Goal: Task Accomplishment & Management: Use online tool/utility

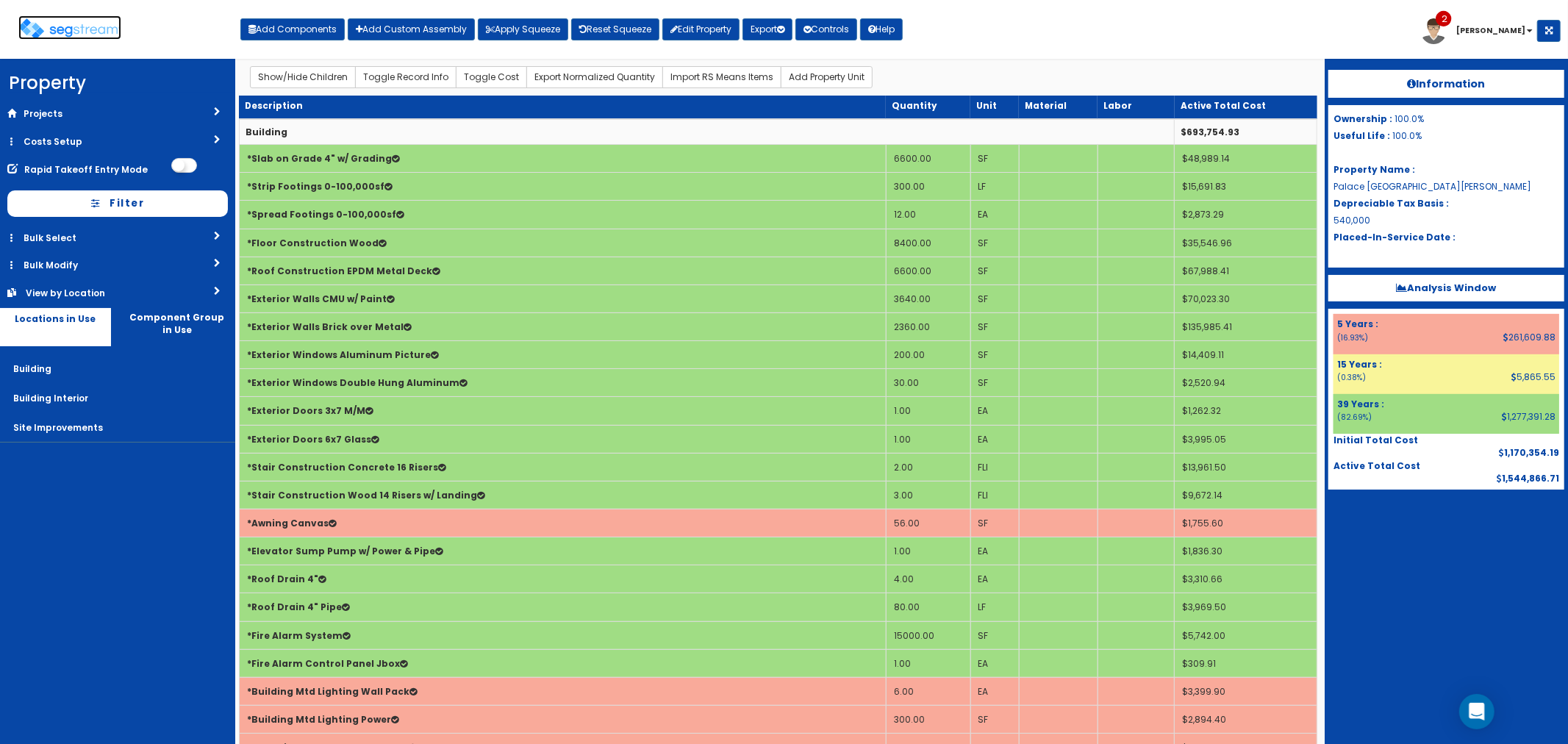
click at [83, 32] on img at bounding box center [70, 29] width 103 height 22
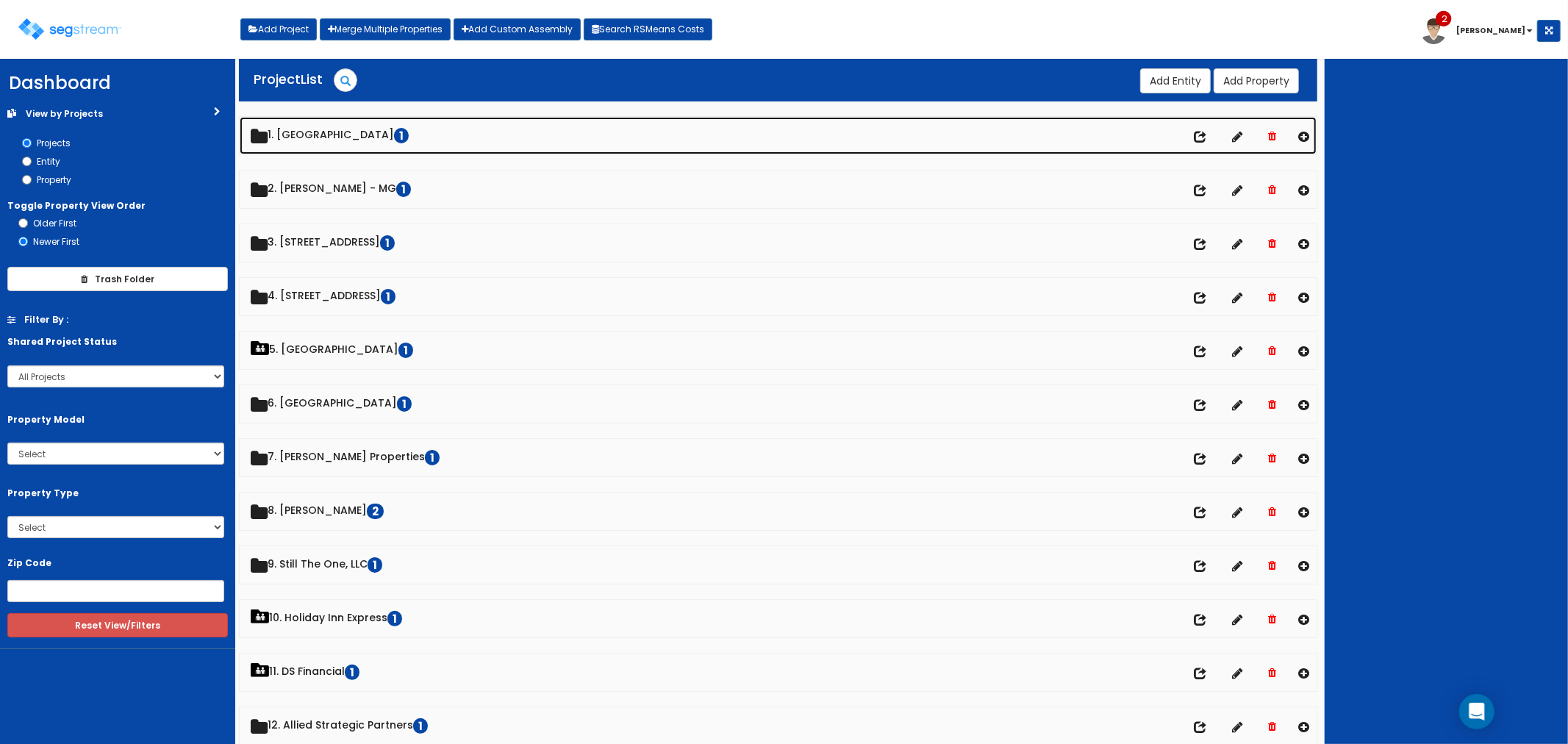
click at [327, 133] on link "1. Palace Regency Hall 1" at bounding box center [779, 135] width 1078 height 38
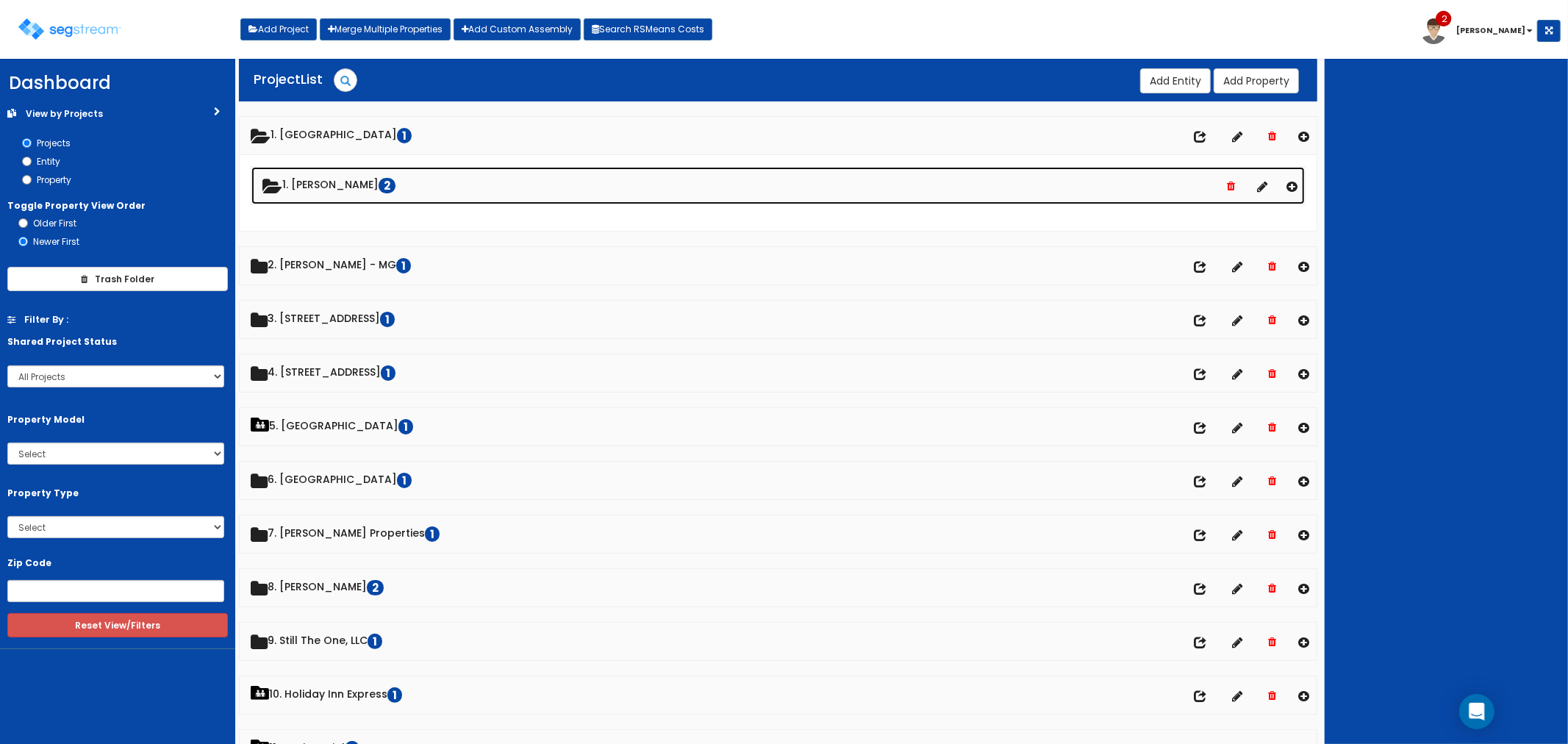
click at [331, 185] on link "1. Enrique Medrano 2" at bounding box center [778, 185] width 1054 height 38
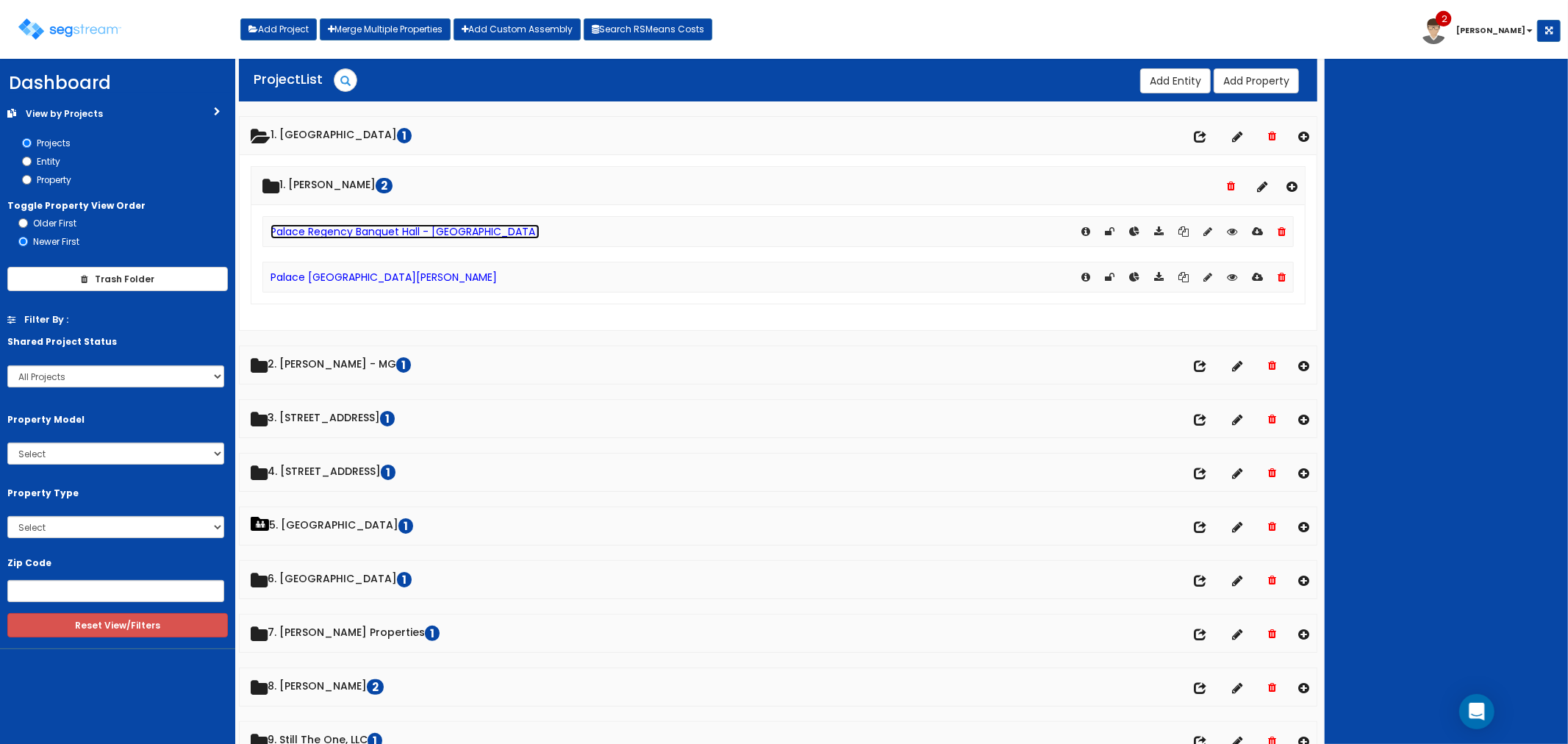
click at [325, 235] on link "Palace Regency Banquet Hall - [GEOGRAPHIC_DATA]" at bounding box center [405, 231] width 269 height 15
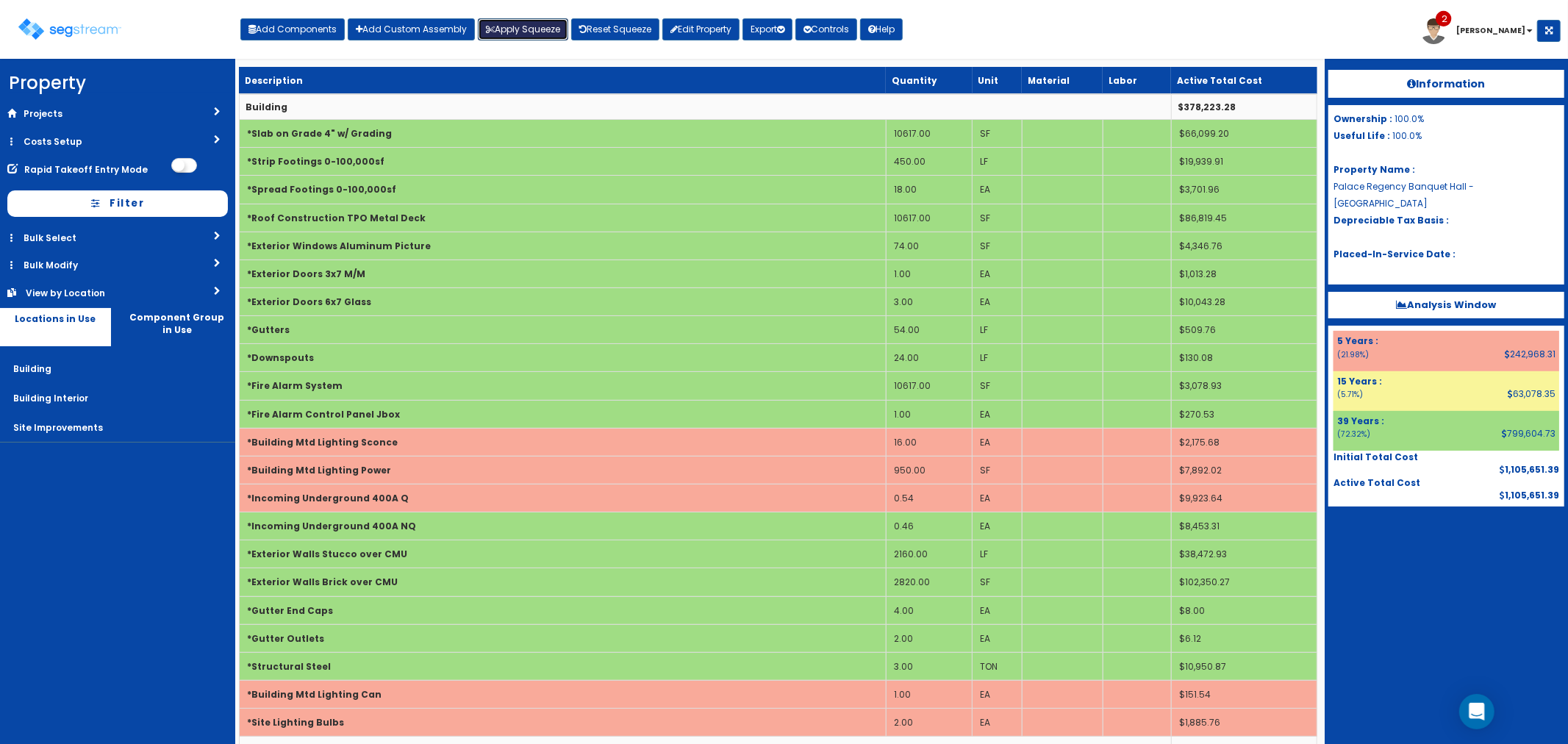
click at [482, 21] on button "Apply Squeeze" at bounding box center [523, 29] width 90 height 22
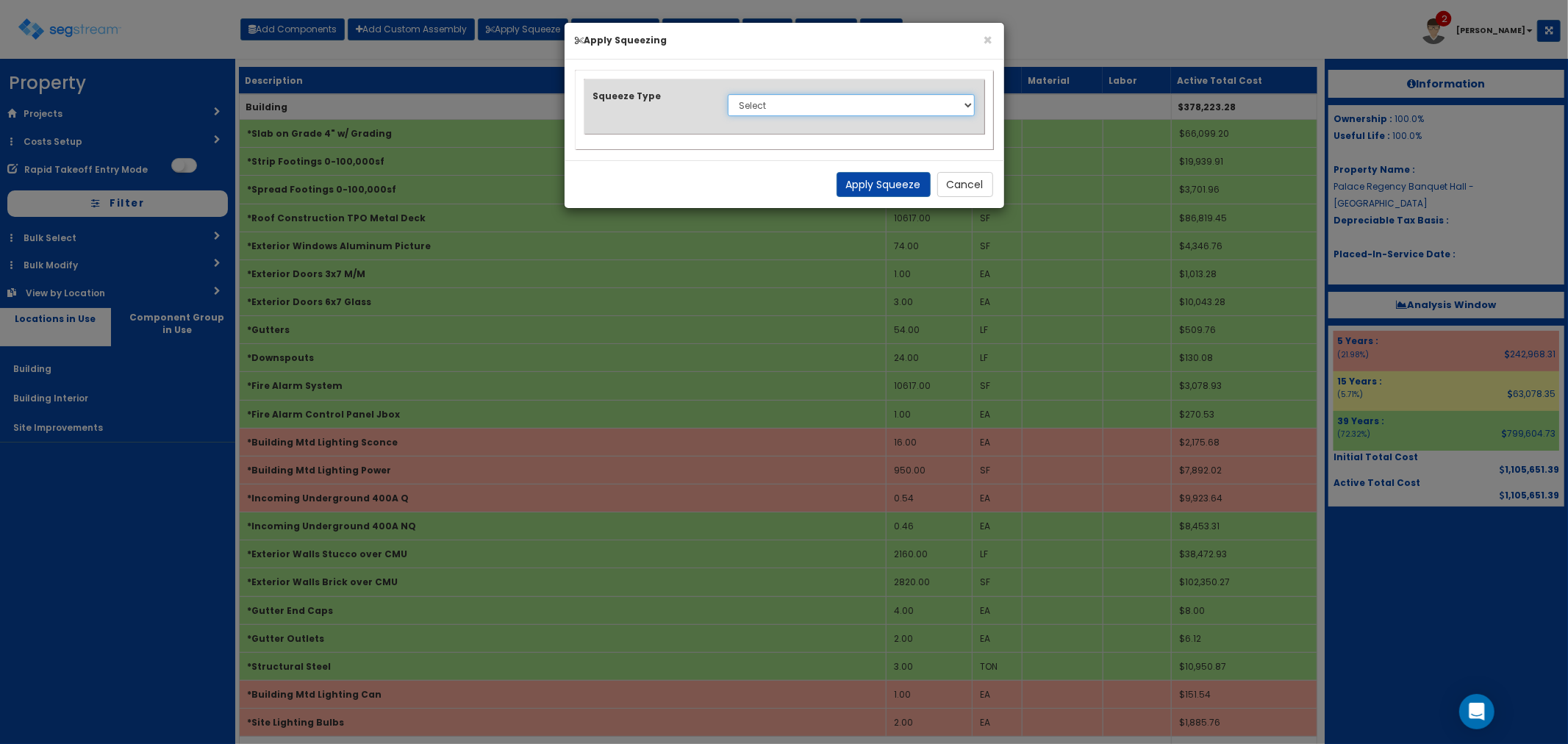
click at [780, 103] on select "Select 1. Squeeze Entire Worksheet 2. Squeeze by Takeoff Cost 3. Squeeze by Uni…" at bounding box center [851, 104] width 247 height 22
select select "squeeze_entire_takeoffsheet"
click at [728, 94] on select "Select 1. Squeeze Entire Worksheet 2. Squeeze by Takeoff Cost 3. Squeeze by Uni…" at bounding box center [851, 104] width 247 height 22
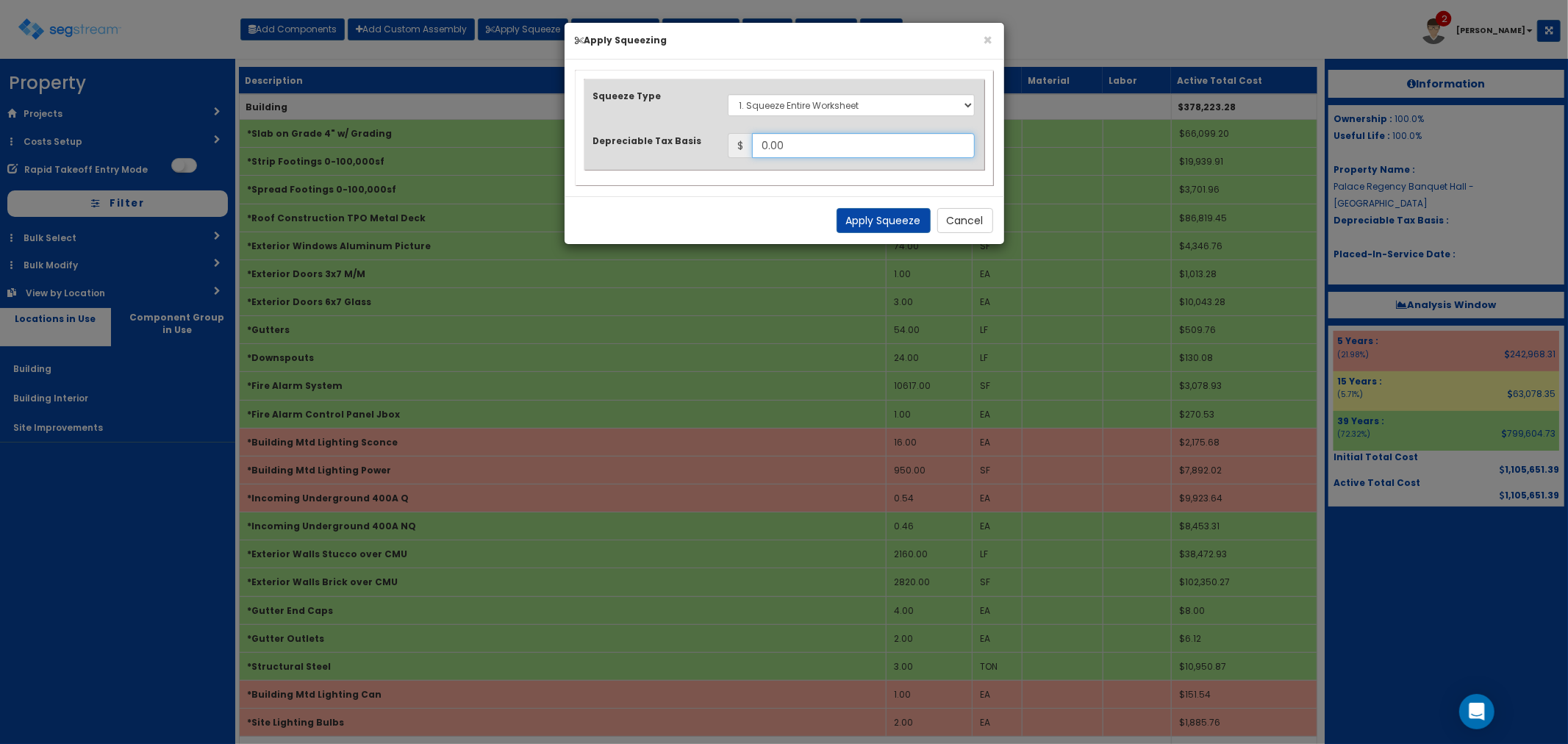
click at [784, 145] on input "0.00" at bounding box center [864, 145] width 224 height 25
type input "0"
type input "1,459,459.83"
click at [907, 211] on button "Apply Squeeze" at bounding box center [884, 220] width 94 height 25
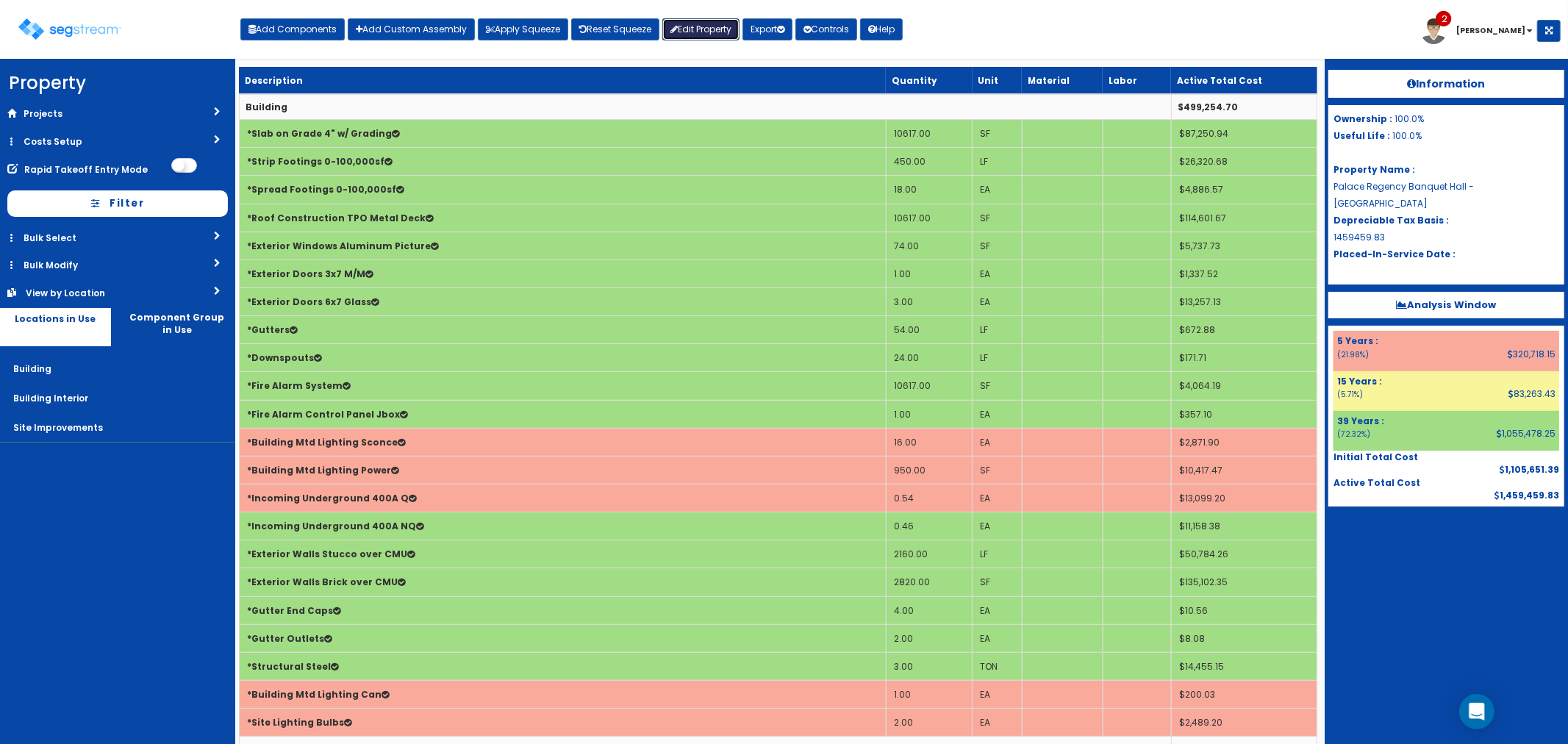
click at [695, 31] on link "Edit Property" at bounding box center [701, 29] width 77 height 22
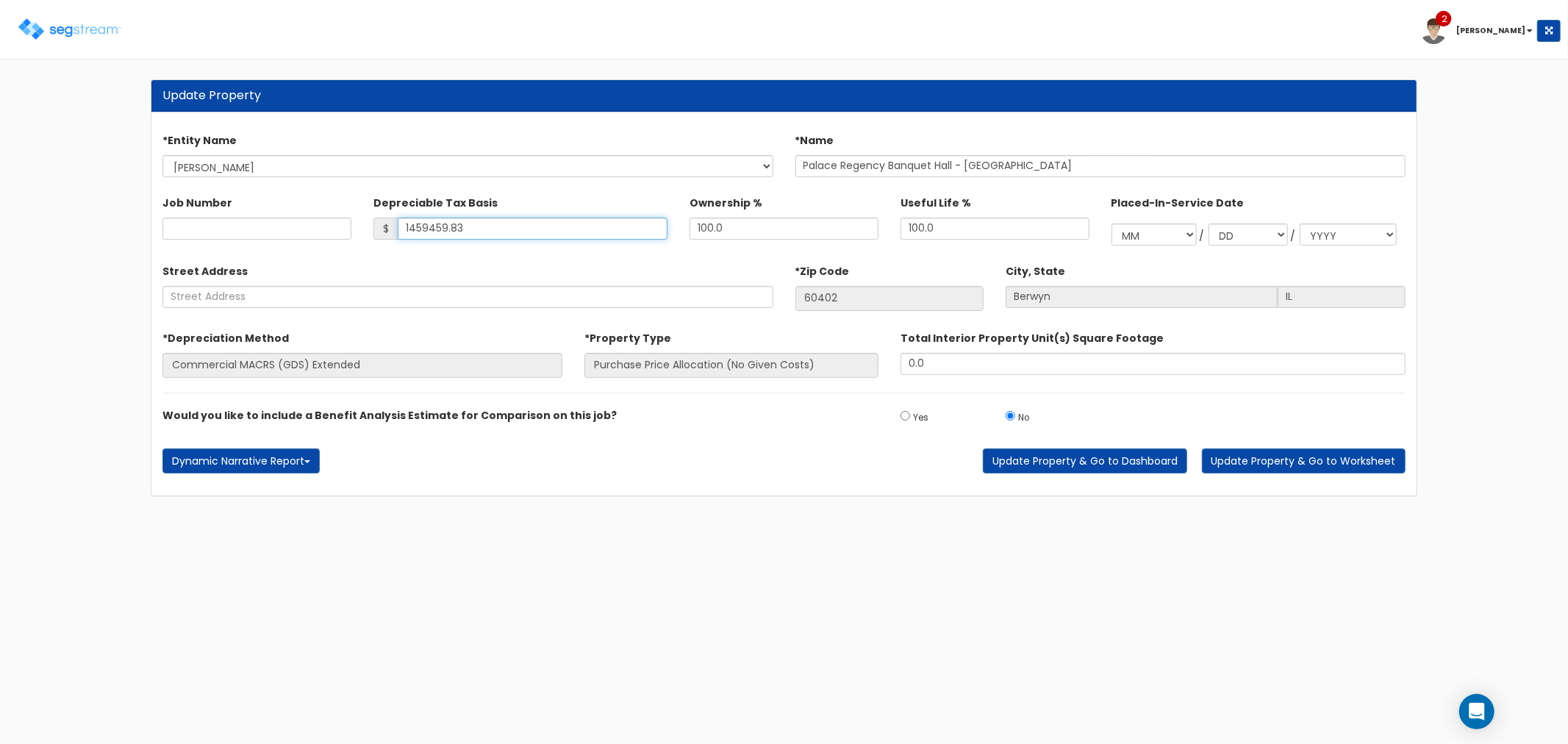
drag, startPoint x: 483, startPoint y: 224, endPoint x: 403, endPoint y: 216, distance: 80.4
click at [403, 216] on div "Depreciable Tax Basis $ 1459459.83" at bounding box center [520, 214] width 294 height 49
type input "742,510"
click at [1255, 464] on button "Update Property & Go to Worksheet" at bounding box center [1304, 461] width 204 height 25
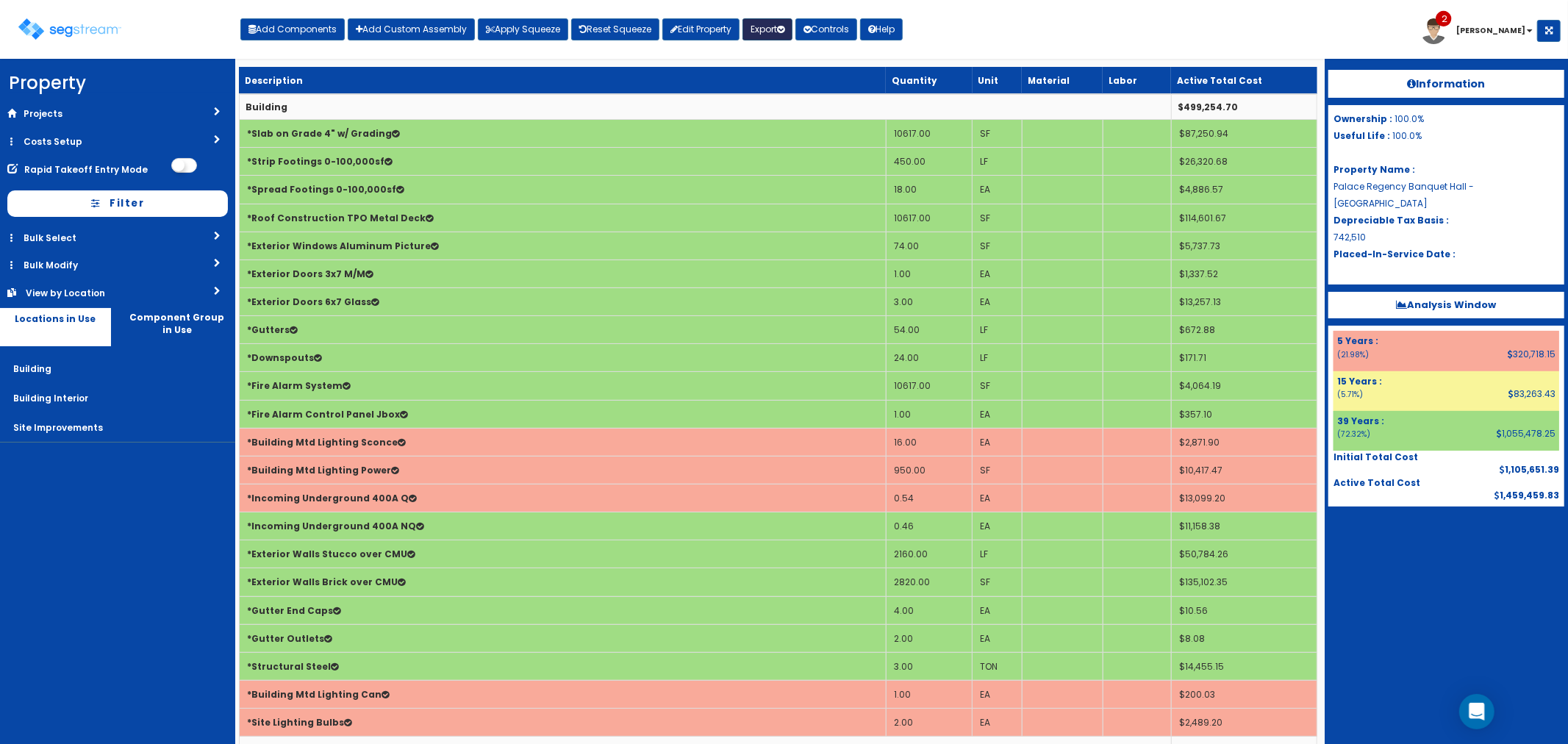
click at [768, 33] on button "Export" at bounding box center [768, 29] width 50 height 22
click at [773, 103] on link "Final Report(pdf)" at bounding box center [816, 105] width 146 height 29
